Goal: Transaction & Acquisition: Obtain resource

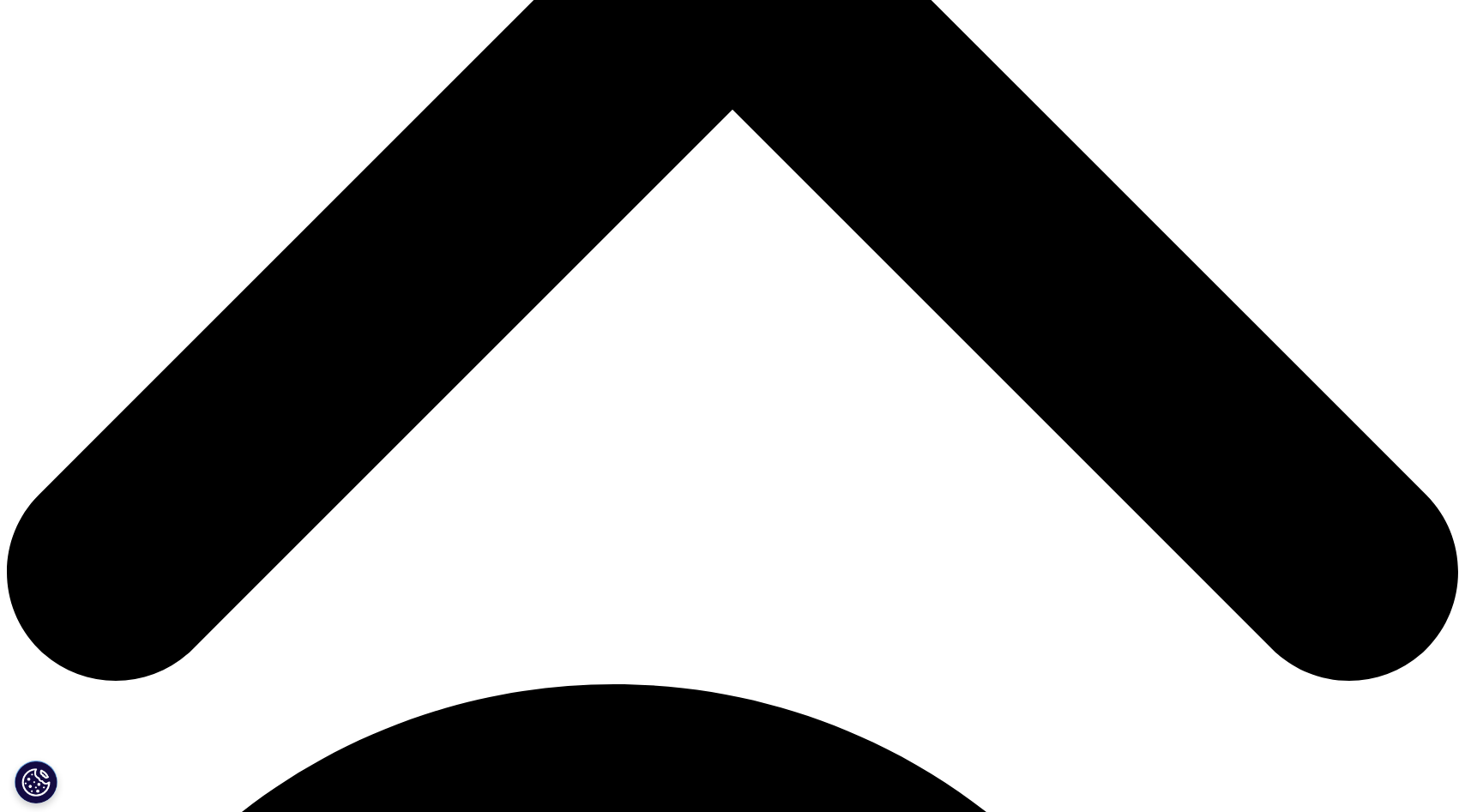
scroll to position [417, 0]
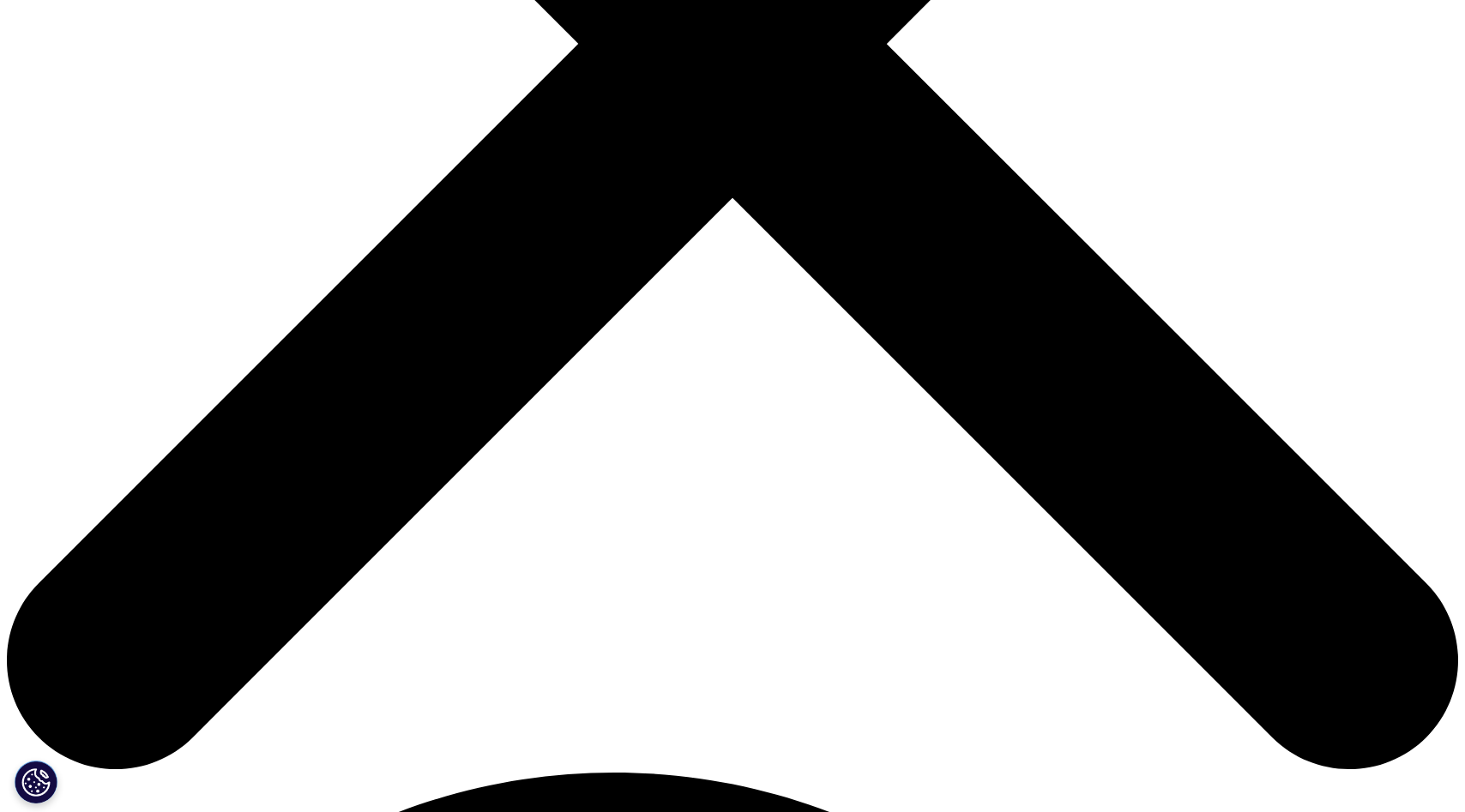
scroll to position [691, 0]
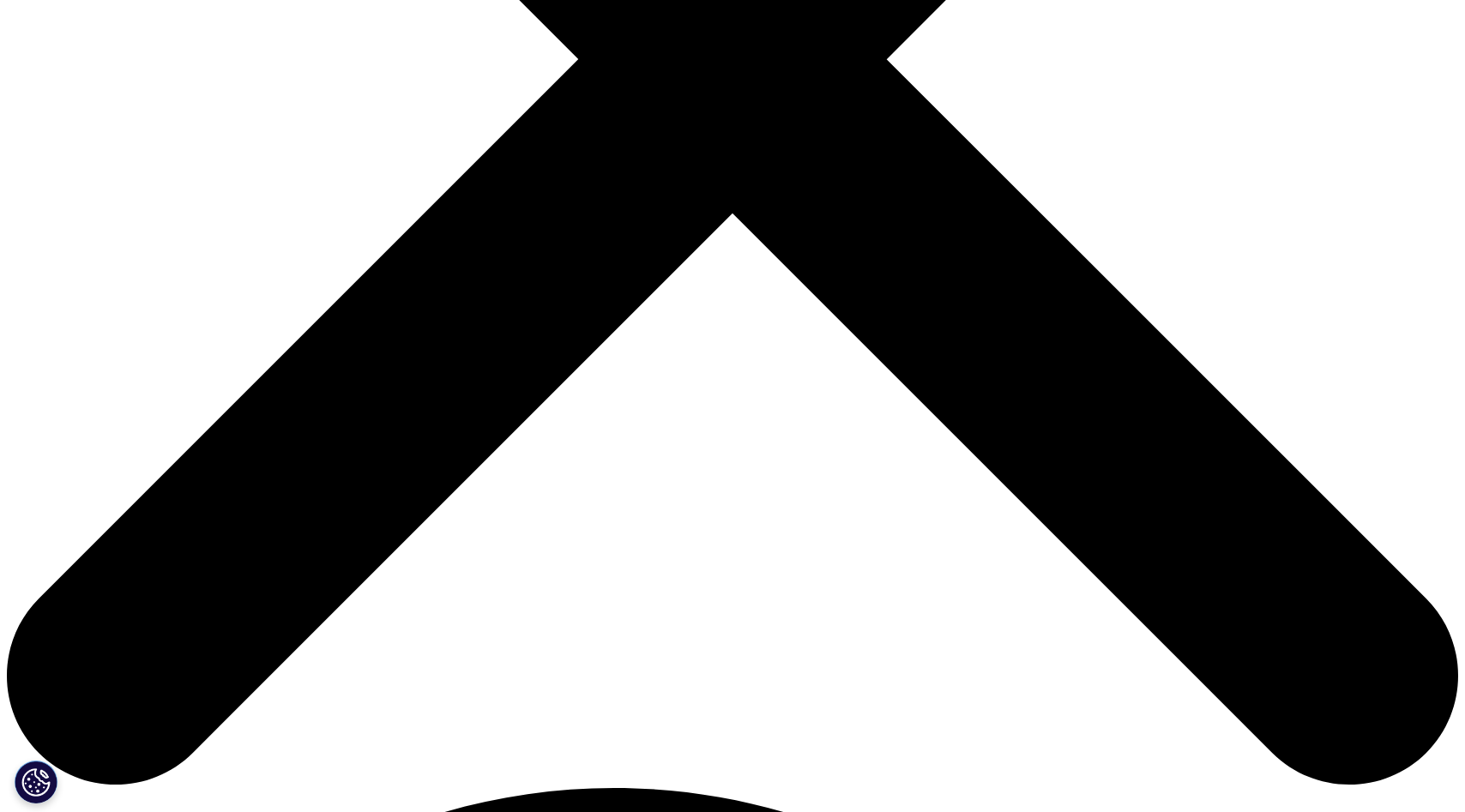
type input "Andrea"
type input "Dichlberger"
type input "andrea.dichlberger@helsinki.fi"
type input "Helsinki Innovation Services Ltd."
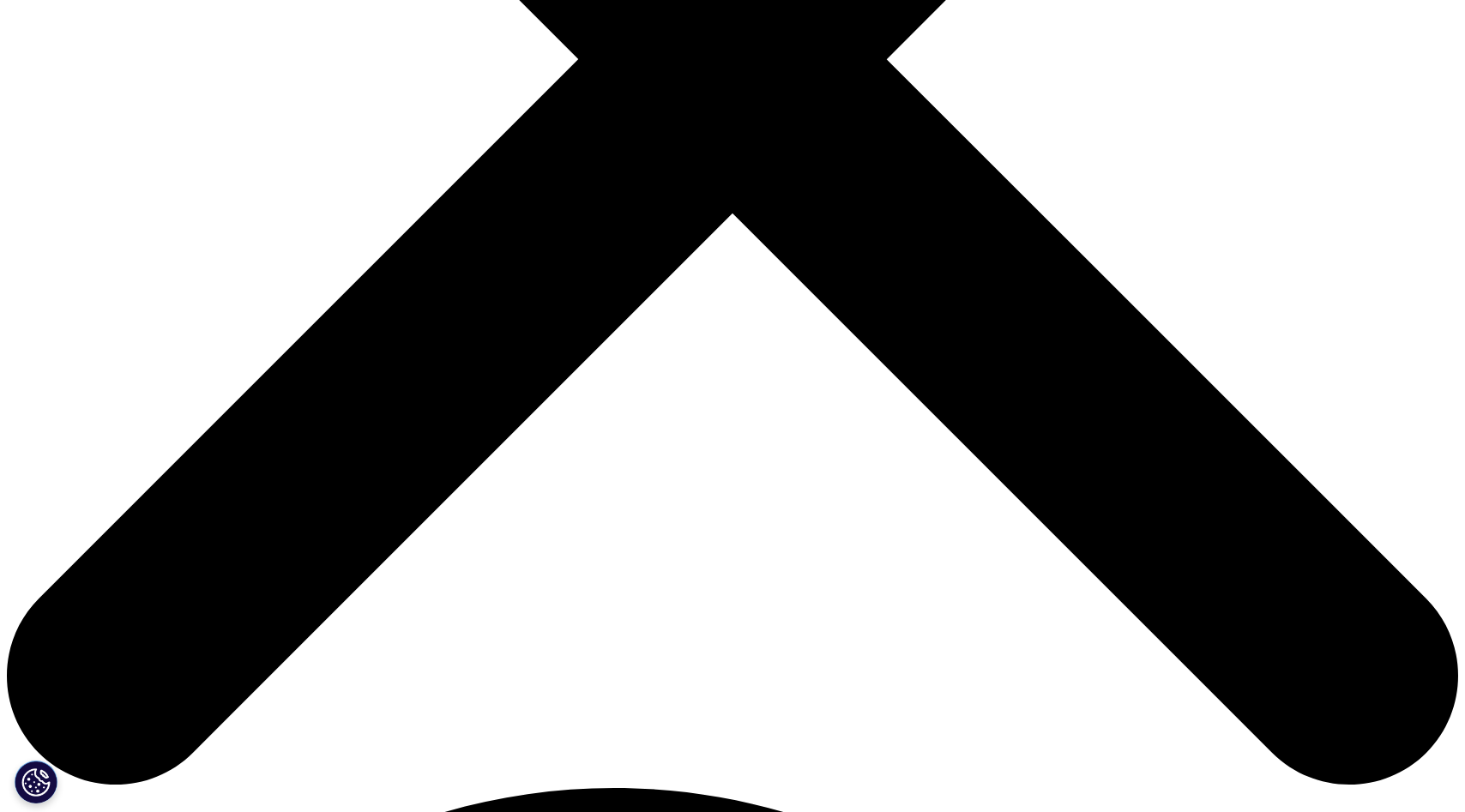
select select "Finland"
type input "Senior Business Development Manager"
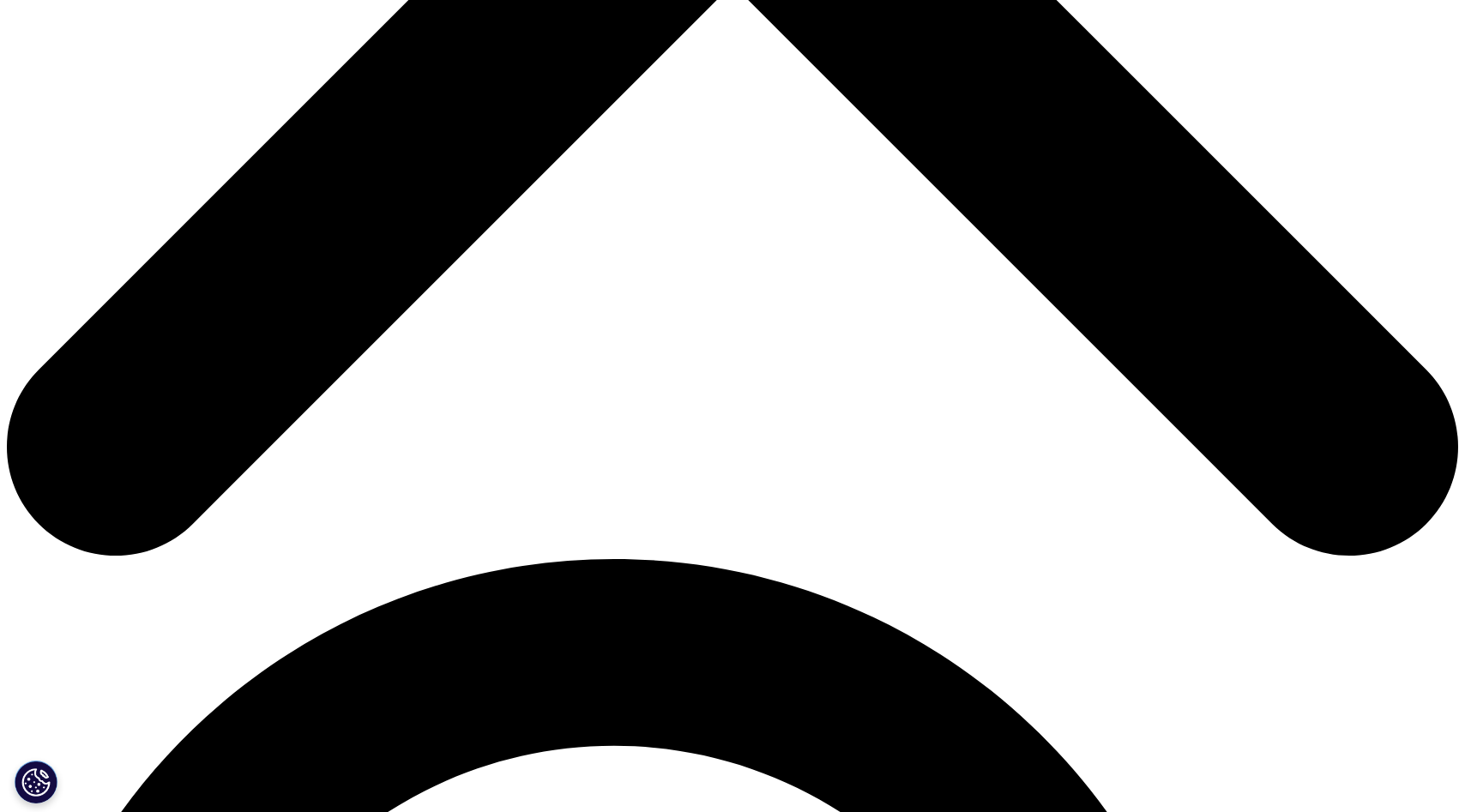
scroll to position [989, 0]
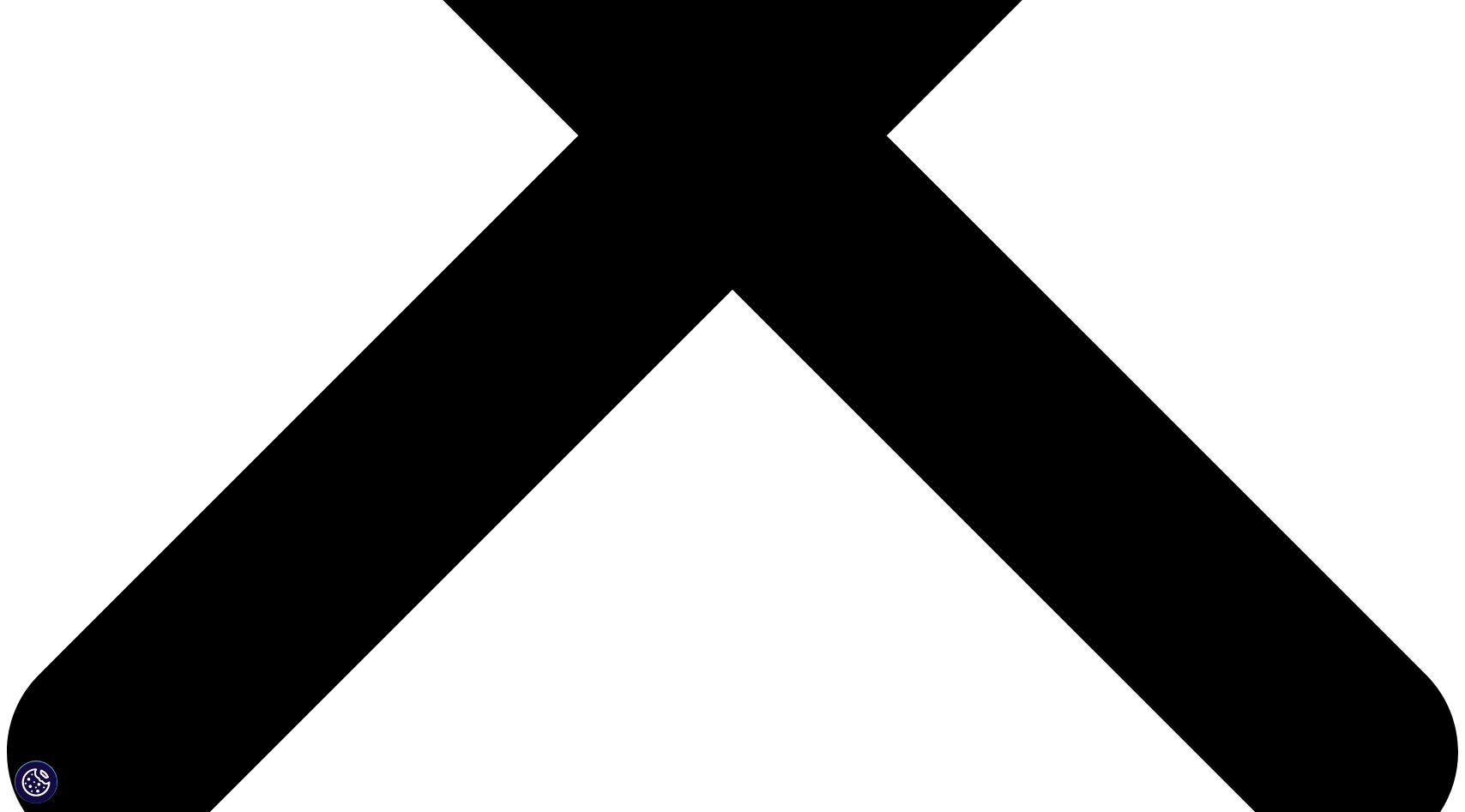
scroll to position [543, 0]
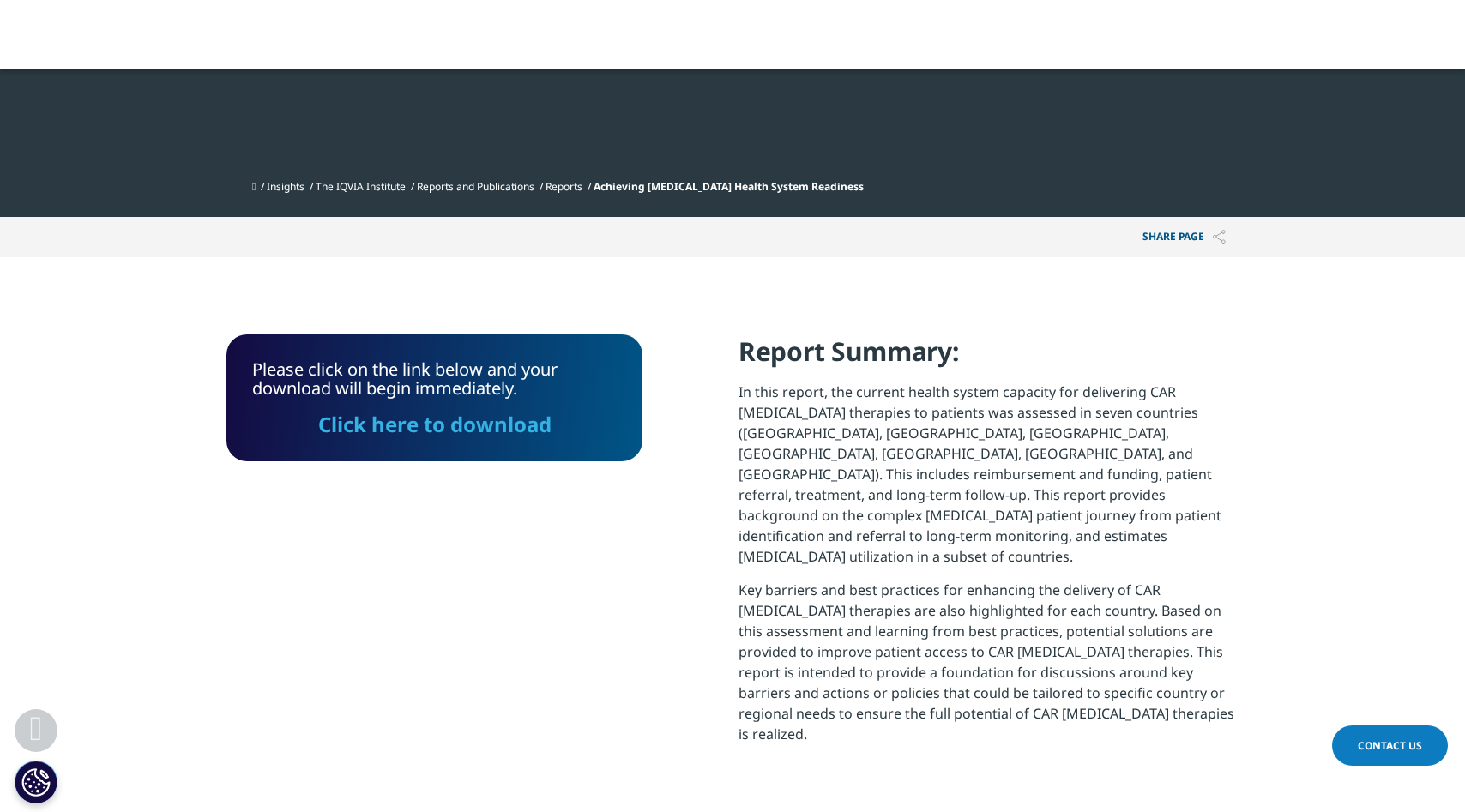
click at [472, 410] on link "Click here to download" at bounding box center [435, 424] width 233 height 28
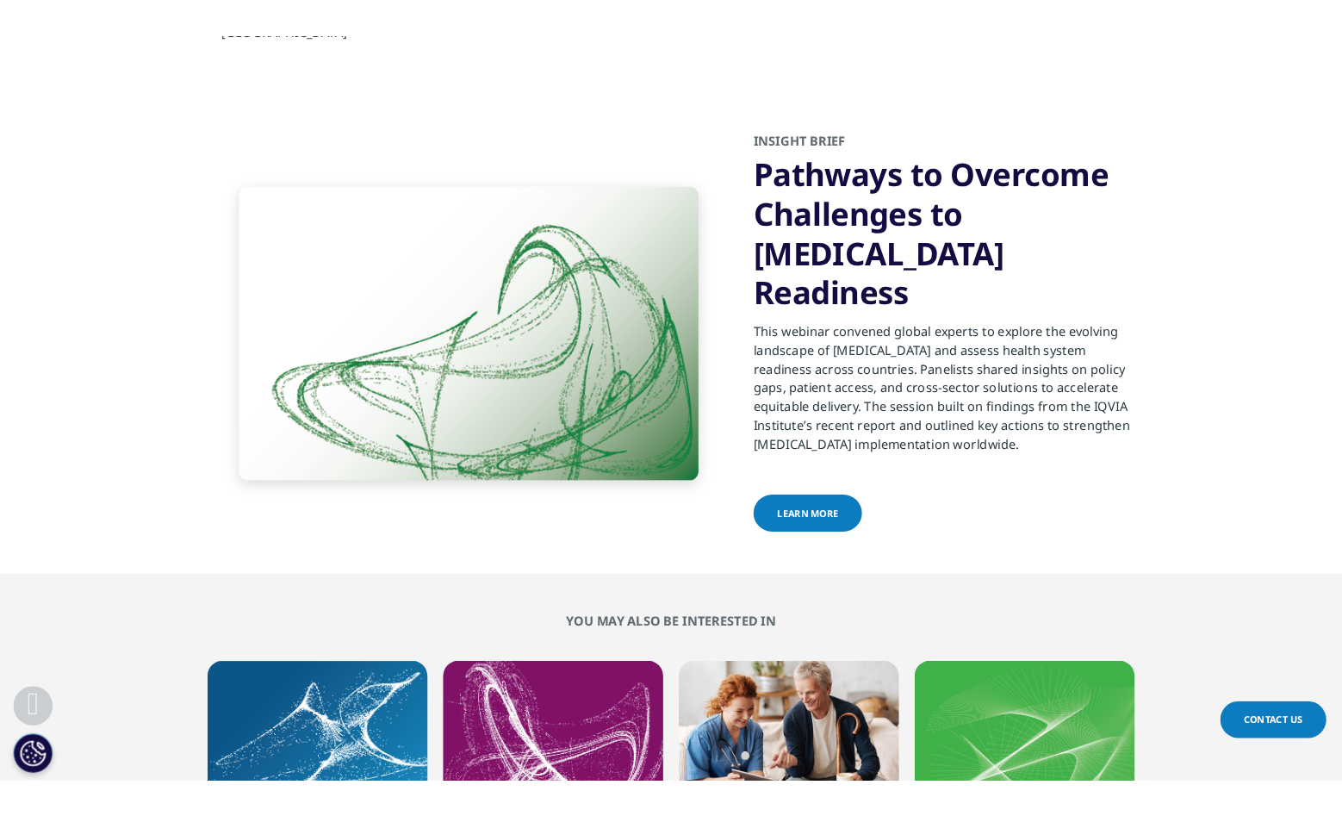
scroll to position [5543, 0]
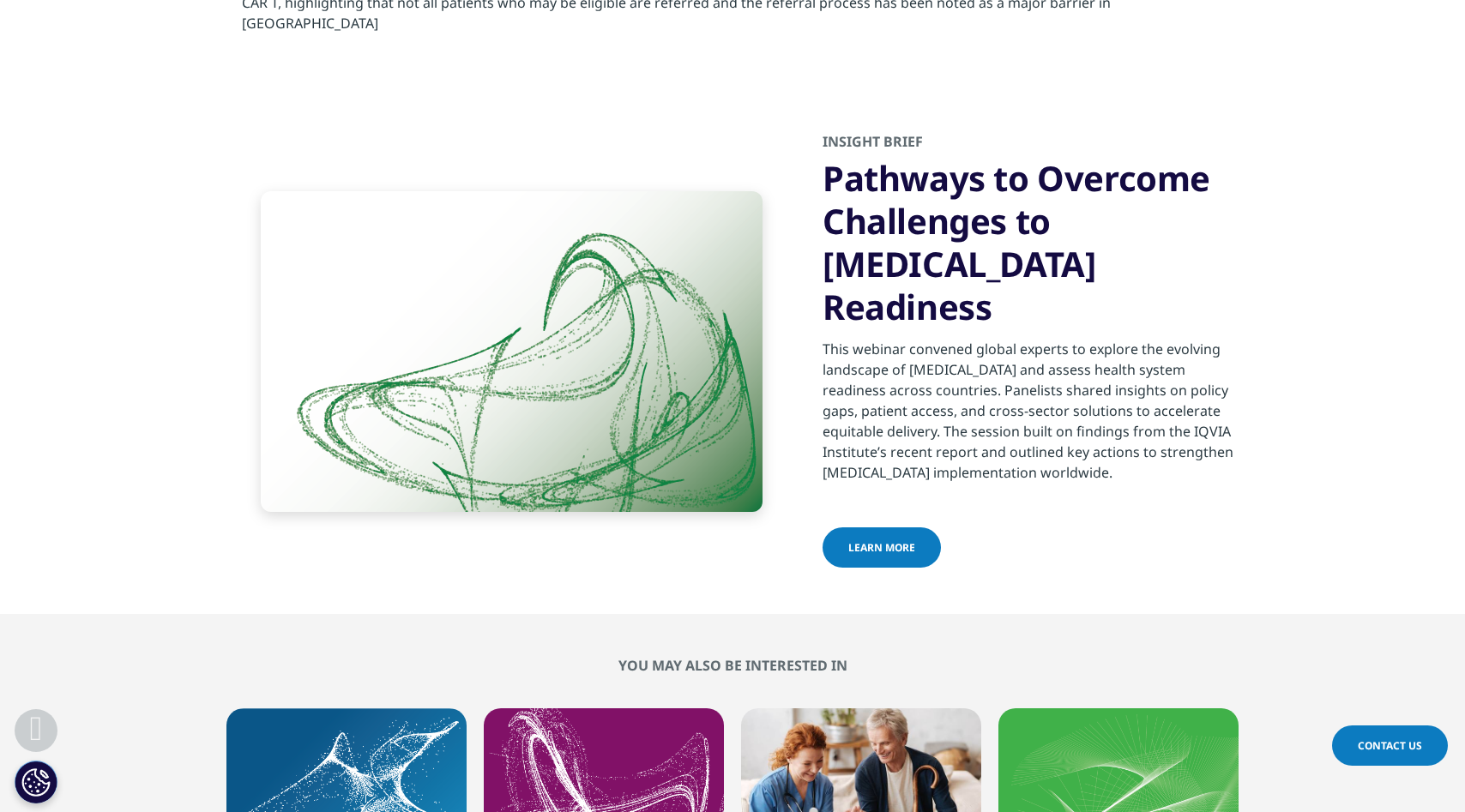
click at [884, 540] on span "learn more" at bounding box center [881, 547] width 67 height 15
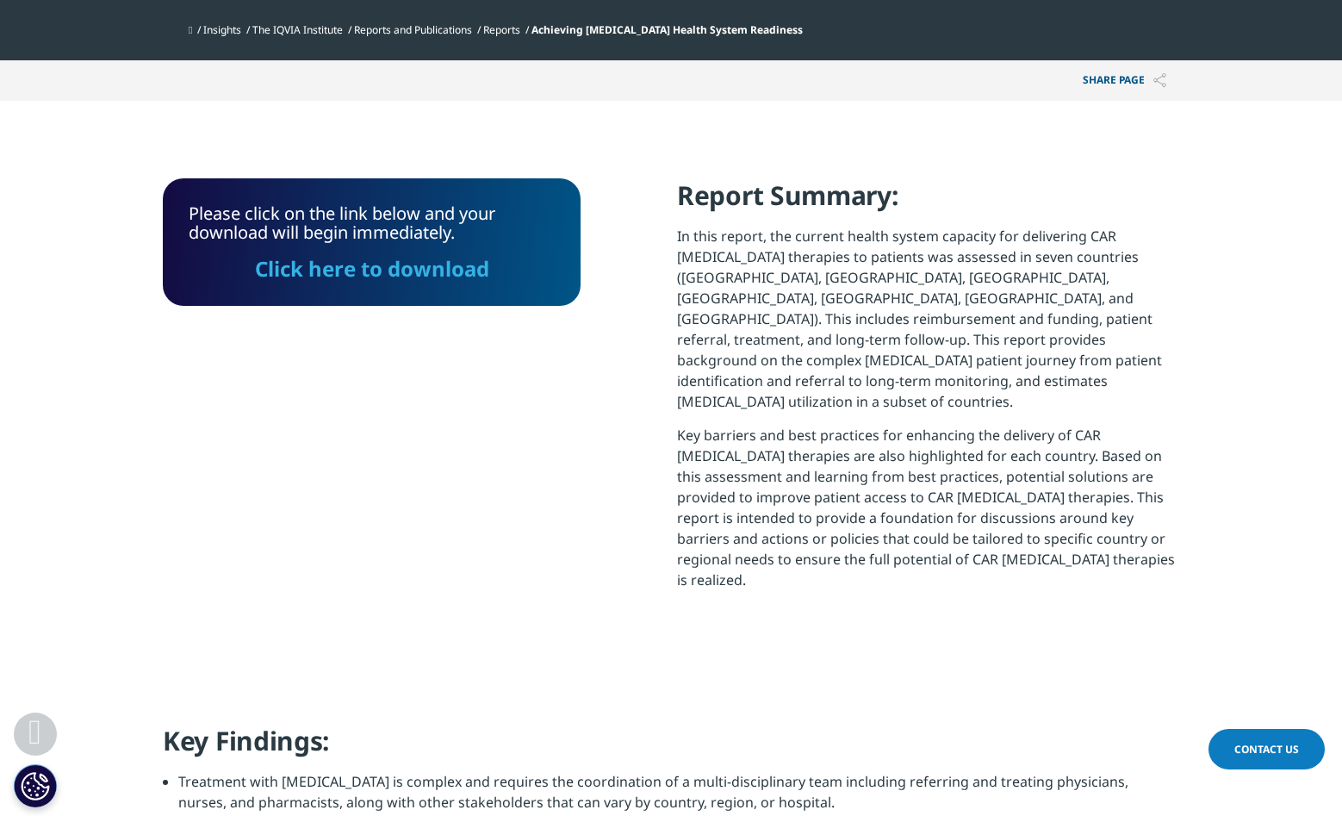
scroll to position [0, 0]
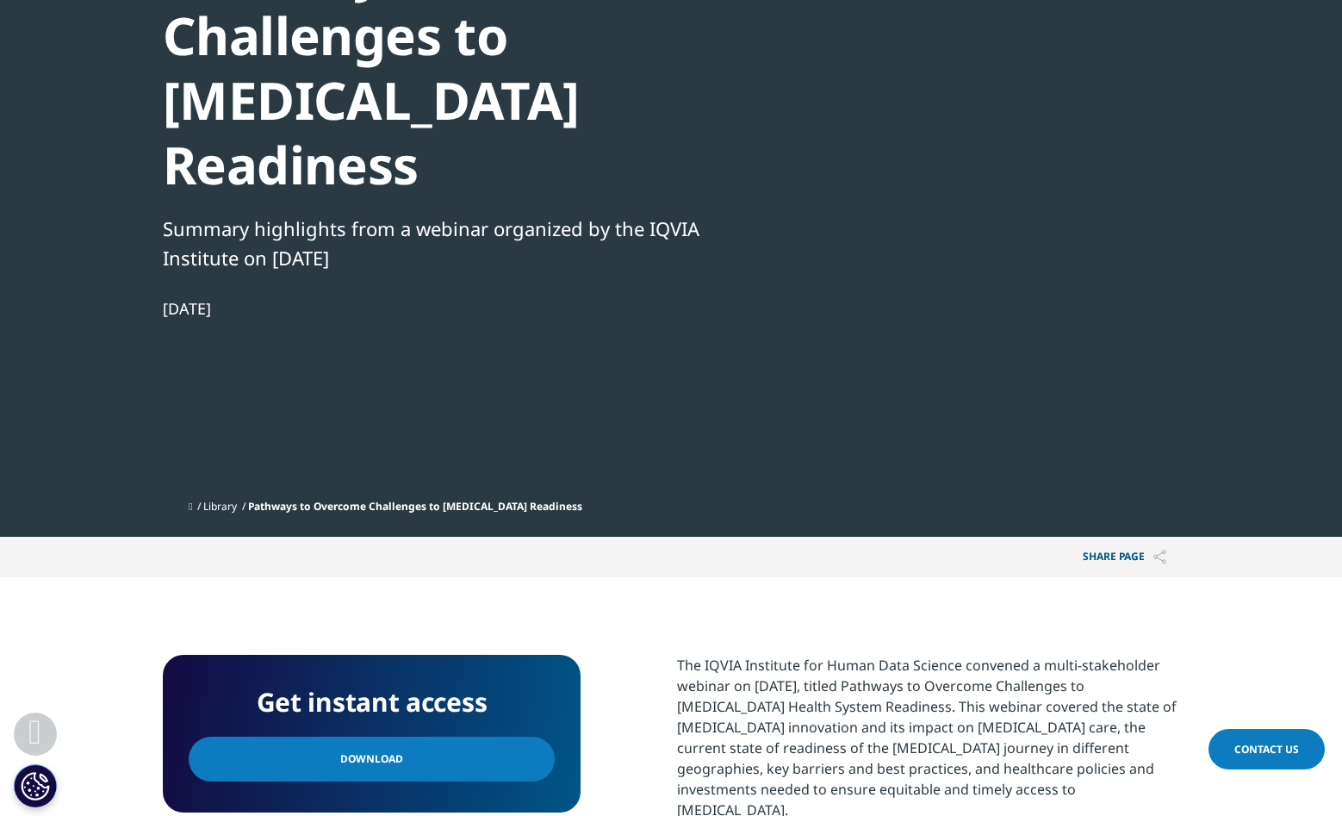
scroll to position [578, 0]
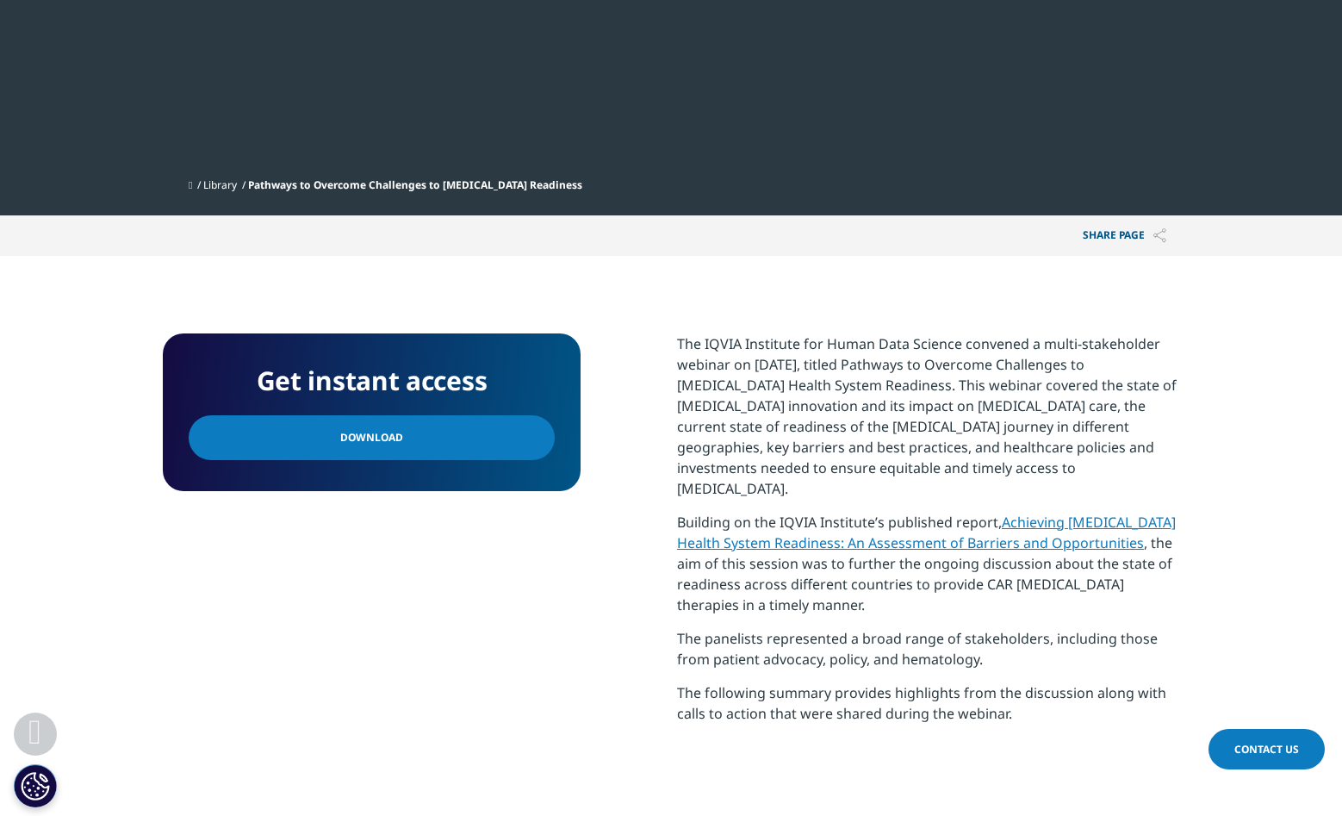
click at [885, 513] on link "Achieving CAR T-Cell Therapy Health System Readiness: An Assessment of Barriers…" at bounding box center [926, 533] width 499 height 40
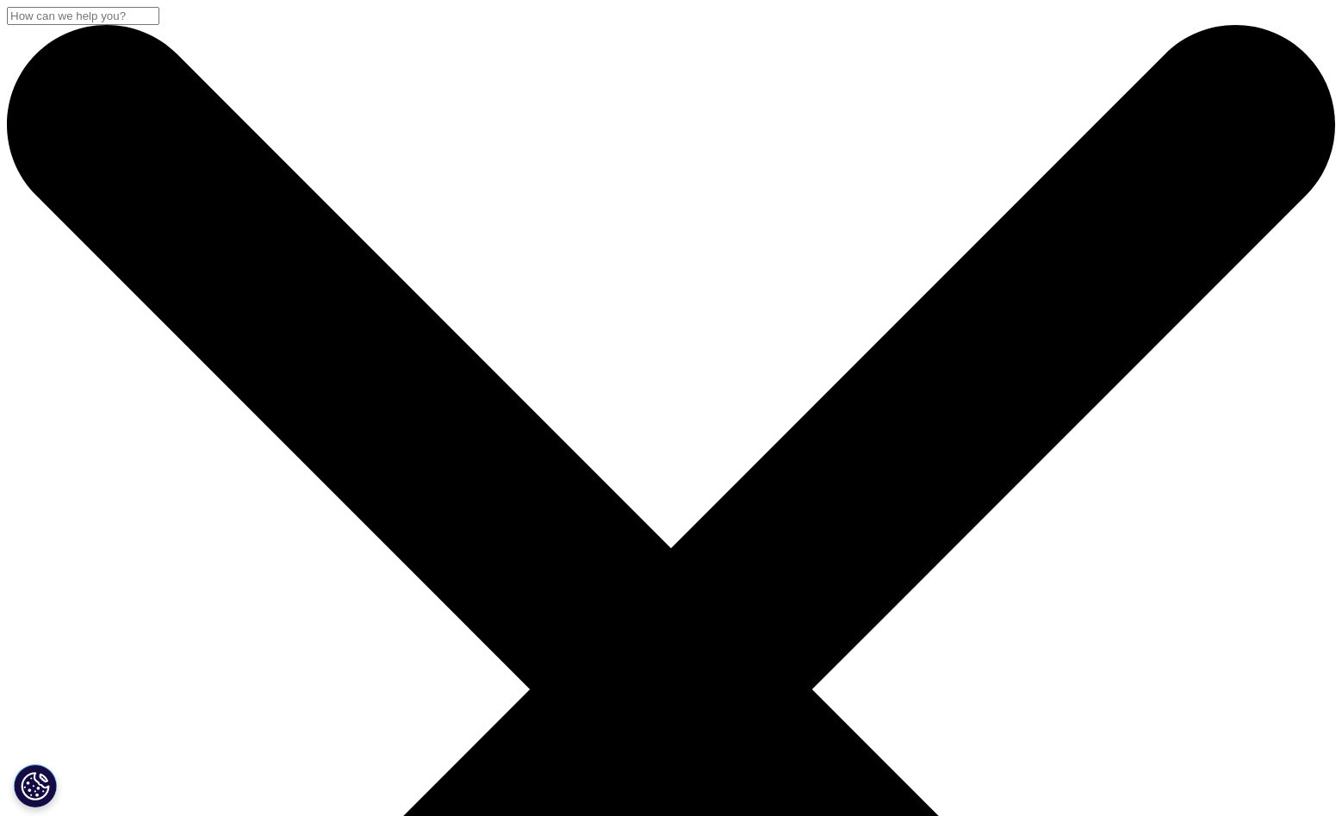
scroll to position [427, 1017]
